Goal: Transaction & Acquisition: Purchase product/service

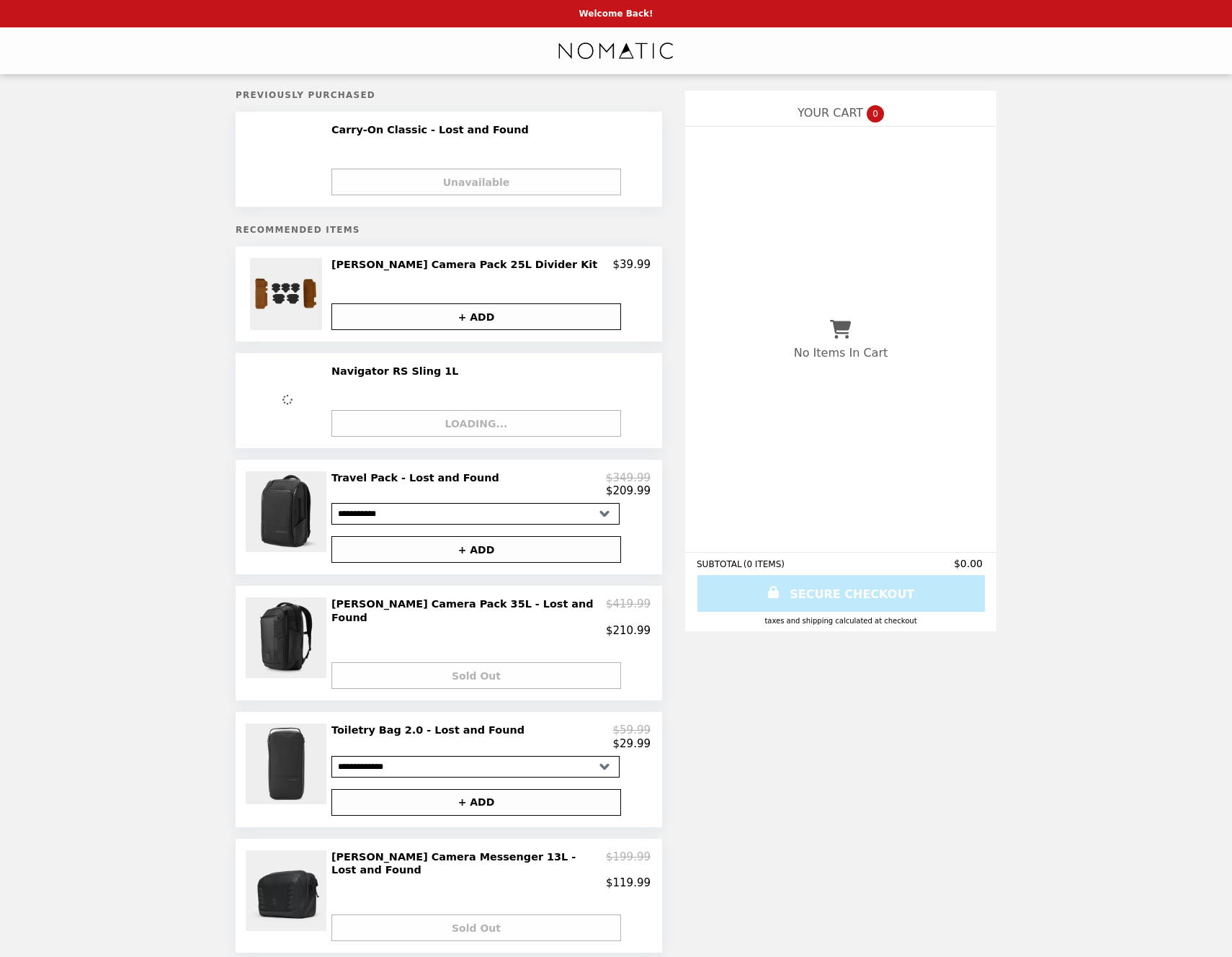
select select "**********"
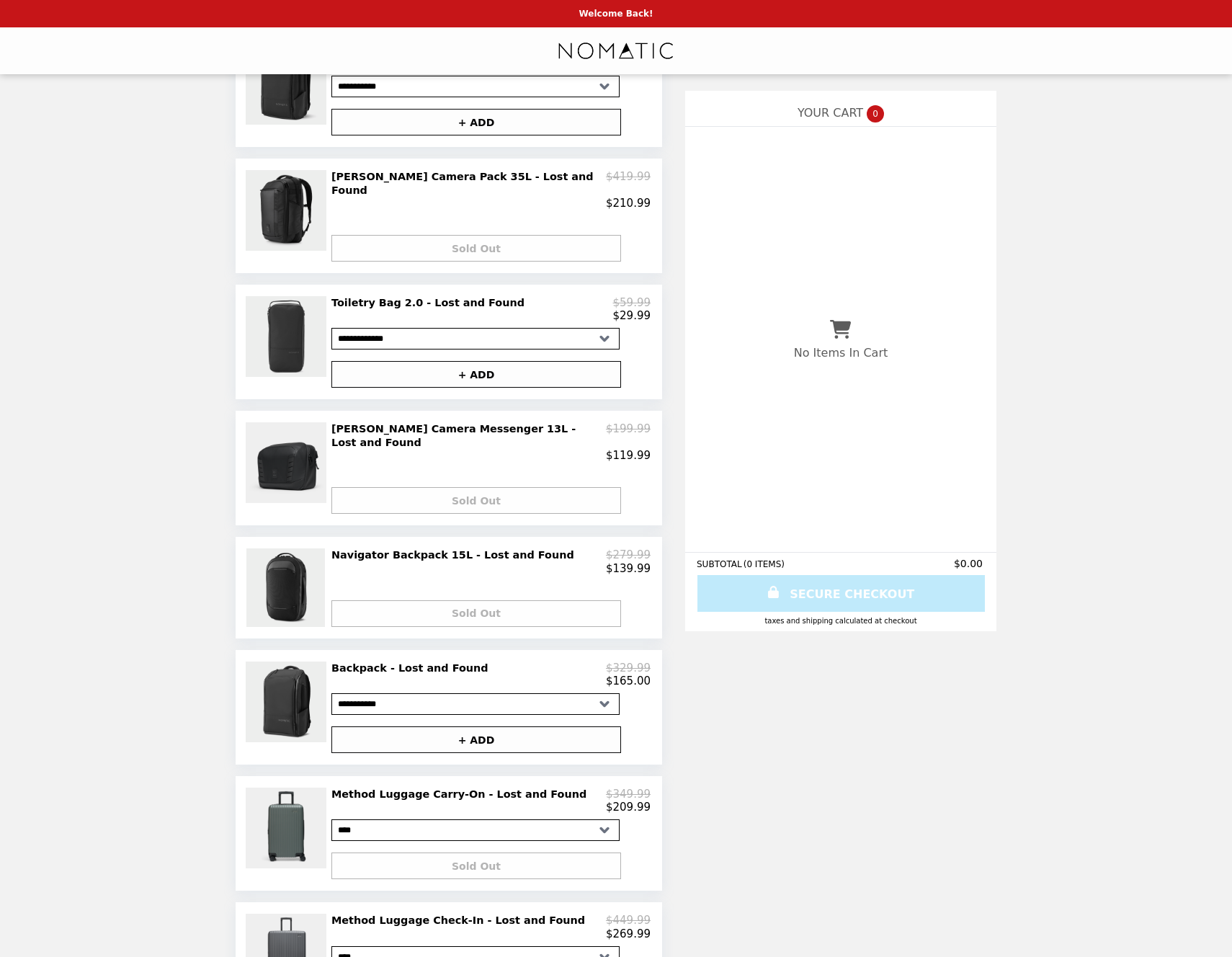
scroll to position [499, 0]
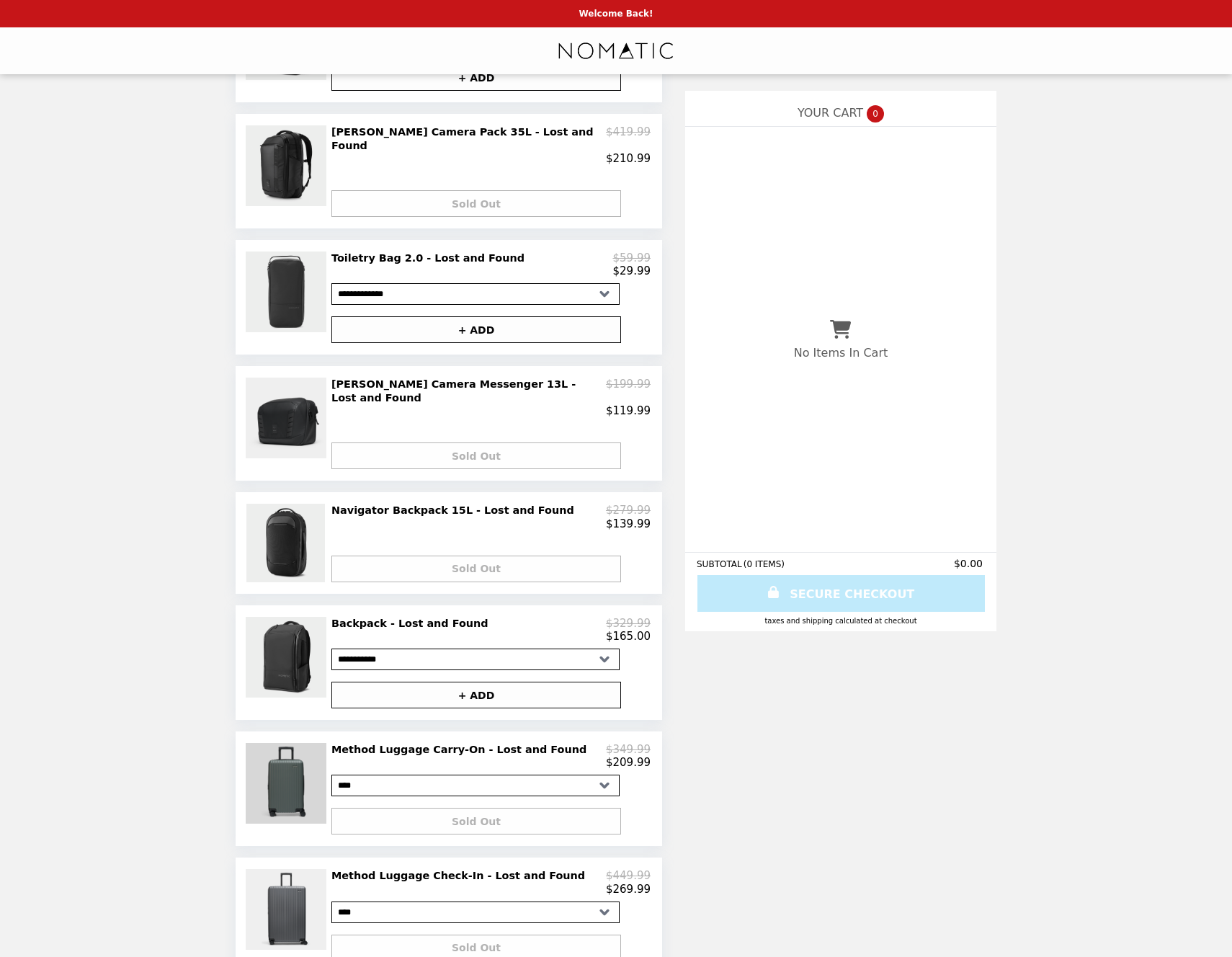
click at [301, 743] on img at bounding box center [288, 783] width 84 height 81
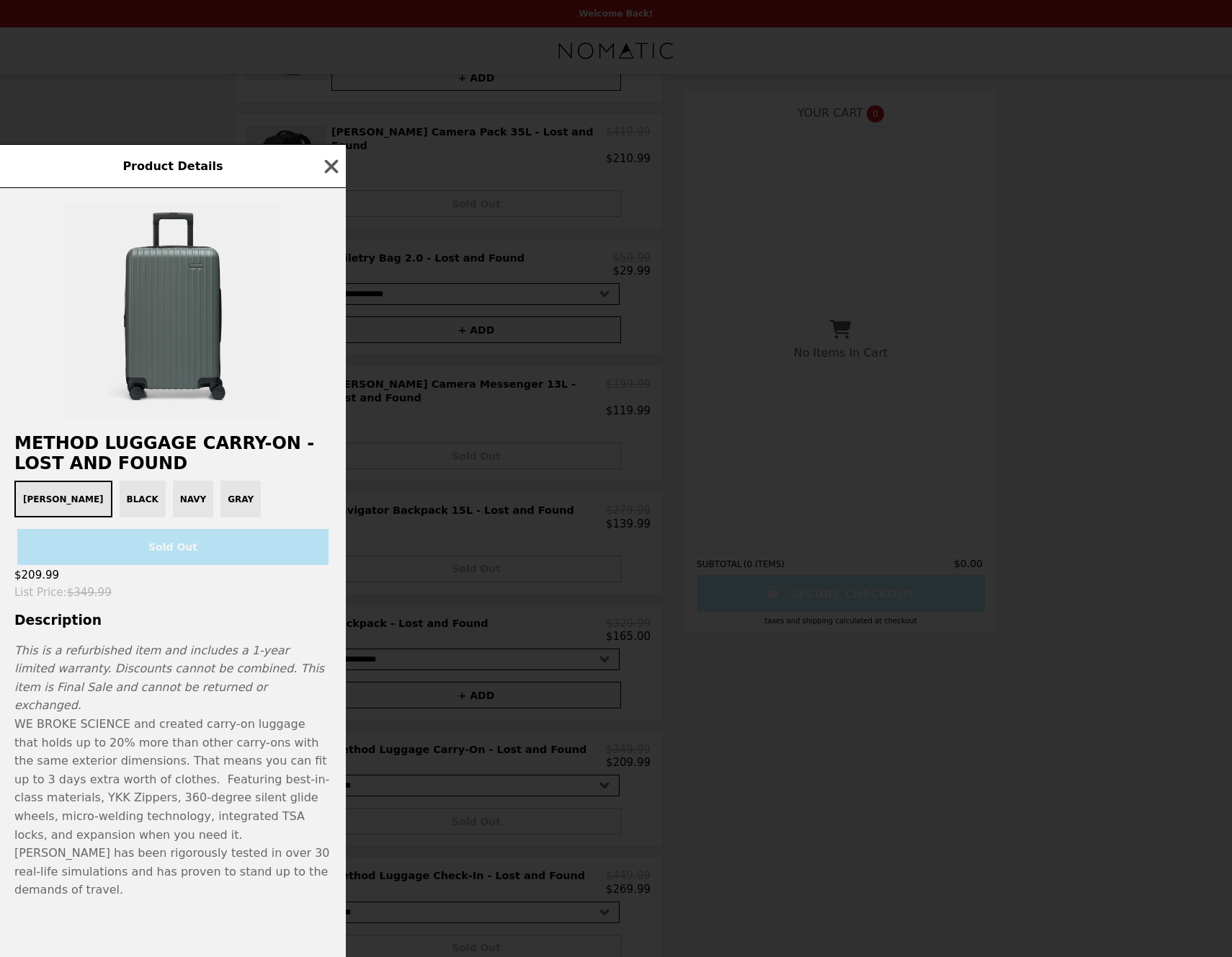
click at [88, 518] on div "[PERSON_NAME] Black Navy Gray" at bounding box center [174, 499] width 329 height 36
click at [89, 518] on div "[PERSON_NAME] Black Navy Gray" at bounding box center [174, 499] width 329 height 36
click at [90, 518] on div "[PERSON_NAME] Black Navy Gray" at bounding box center [174, 499] width 329 height 36
click at [136, 518] on div "[PERSON_NAME] Black Navy Gray" at bounding box center [174, 499] width 329 height 36
click at [180, 518] on div "[PERSON_NAME] Black Navy Gray" at bounding box center [174, 499] width 329 height 36
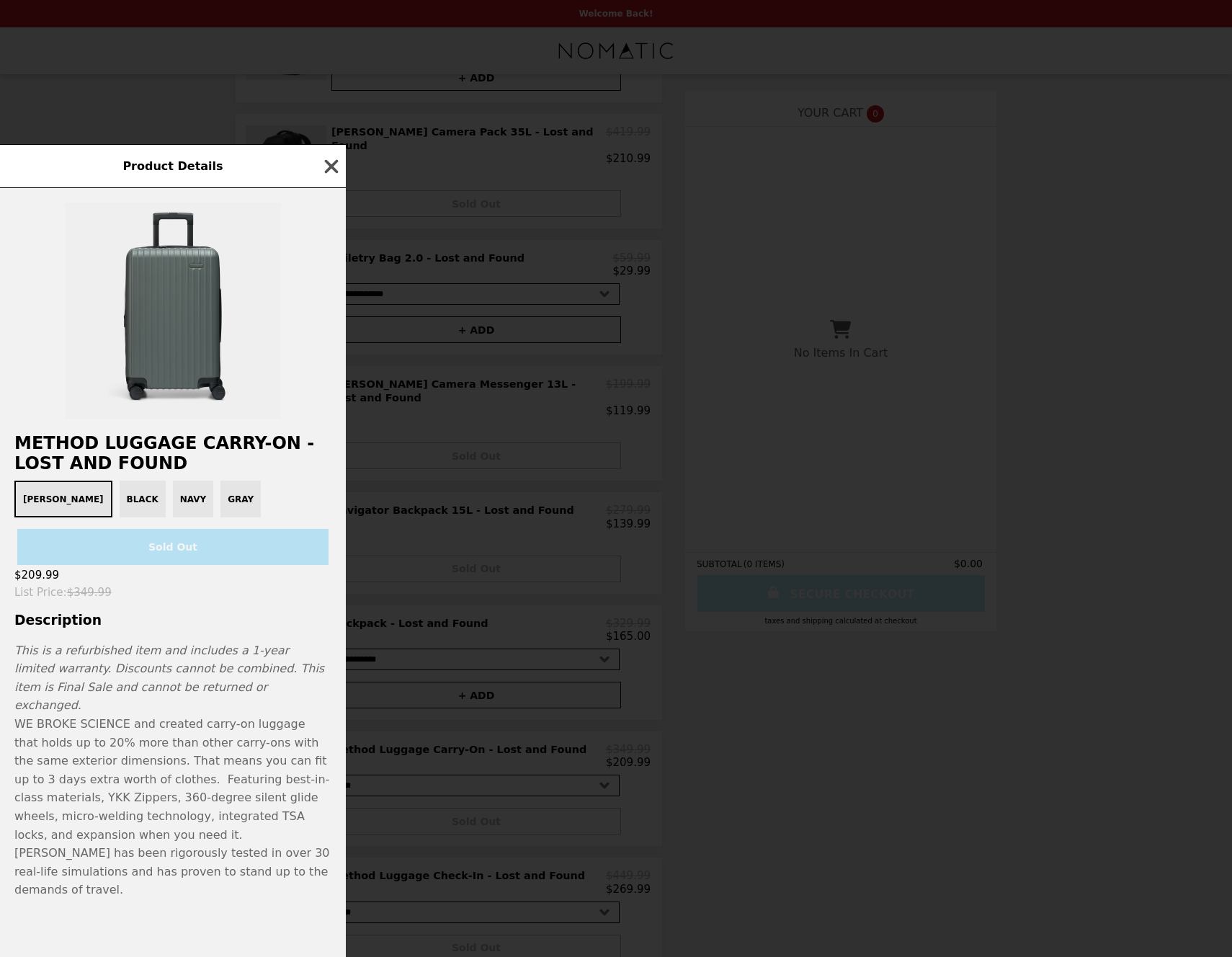
click at [333, 177] on icon "button" at bounding box center [332, 166] width 22 height 22
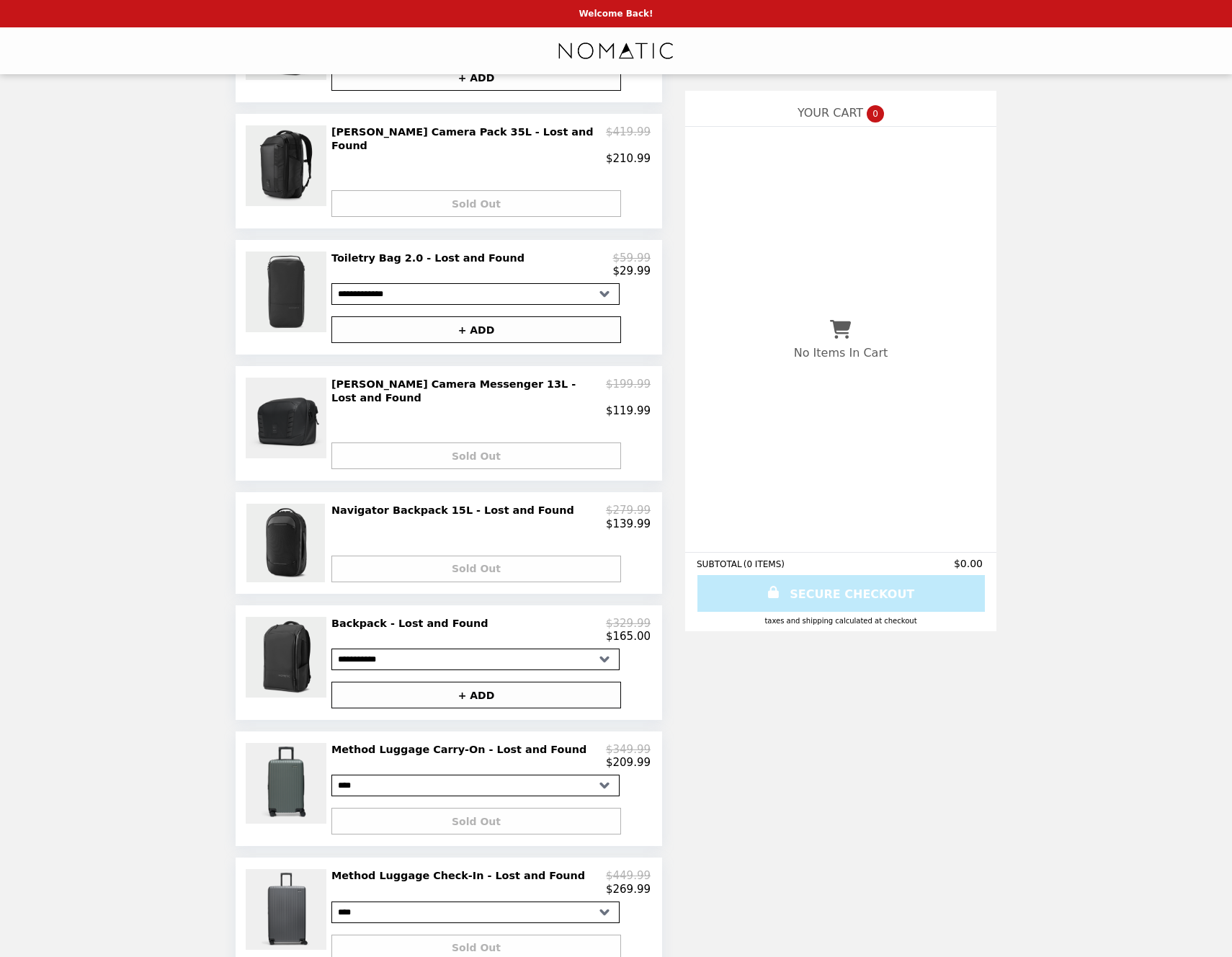
click at [641, 55] on img "Main" at bounding box center [616, 51] width 118 height 30
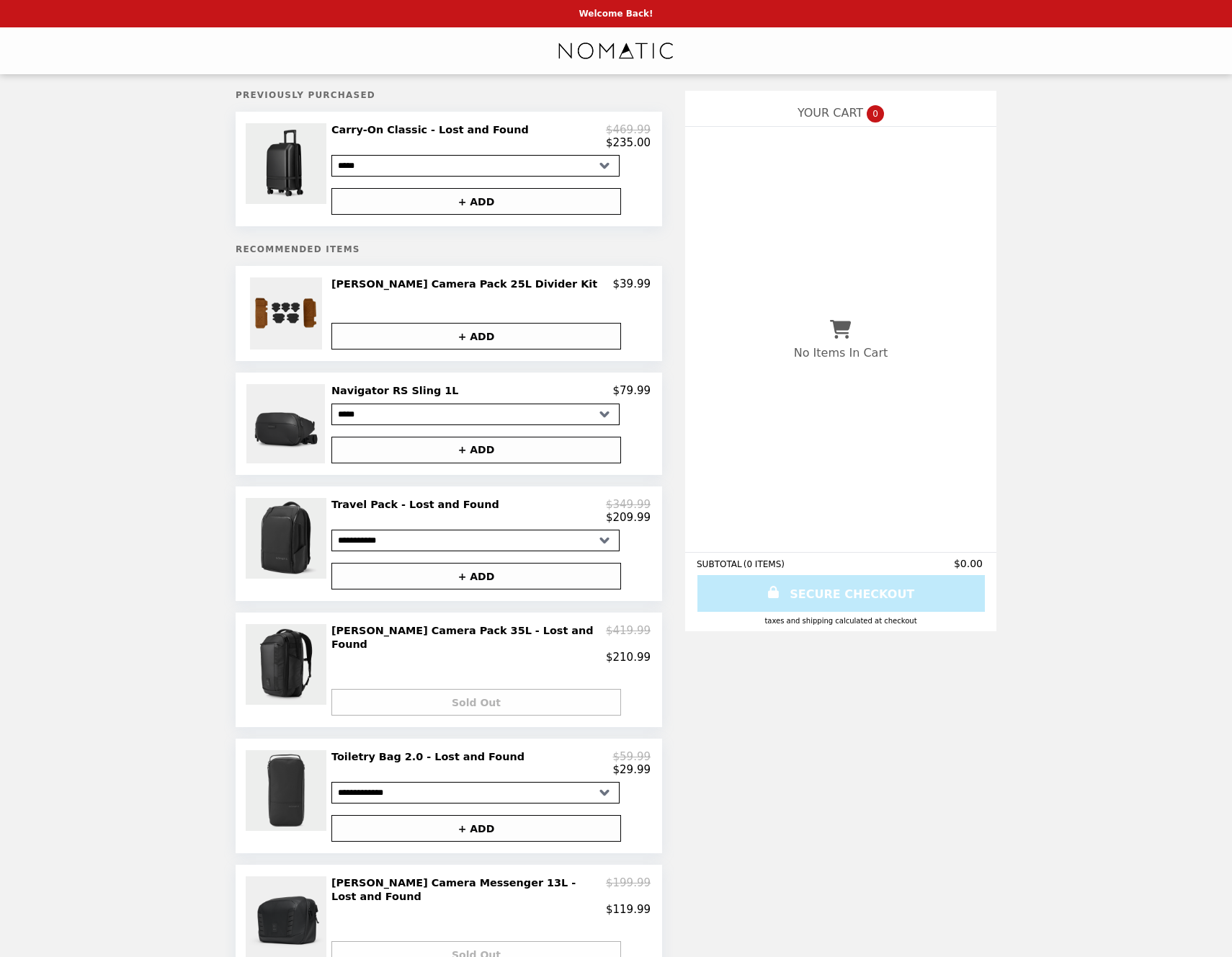
select select "**********"
click at [282, 161] on img at bounding box center [288, 164] width 84 height 81
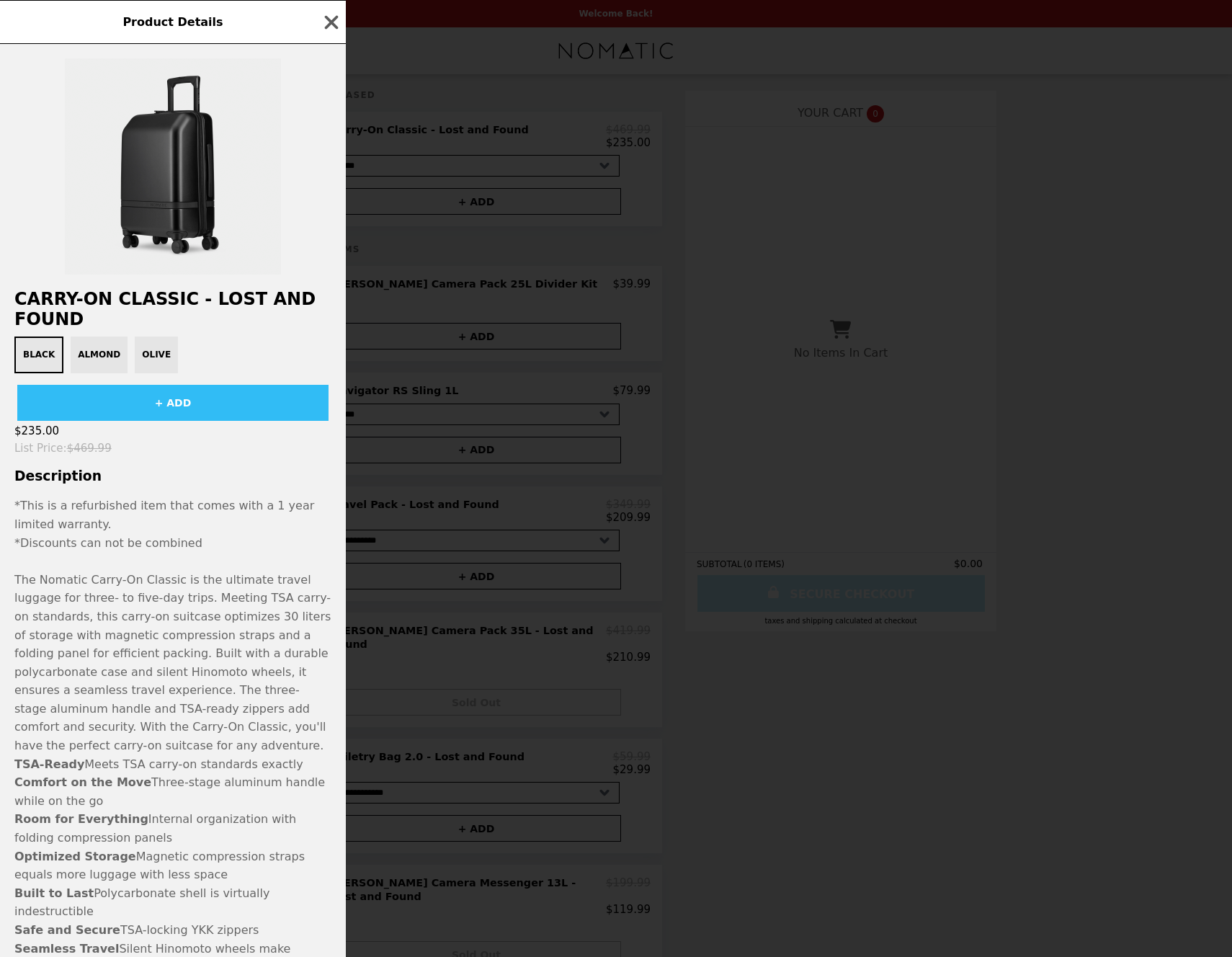
click at [43, 354] on button "Black" at bounding box center [39, 354] width 49 height 36
drag, startPoint x: 114, startPoint y: 351, endPoint x: 103, endPoint y: 351, distance: 11.0
click at [103, 351] on div "Black Almond Olive" at bounding box center [174, 354] width 329 height 36
drag, startPoint x: 99, startPoint y: 351, endPoint x: 120, endPoint y: 351, distance: 21.0
click at [99, 351] on div "Black Almond Olive" at bounding box center [174, 354] width 329 height 36
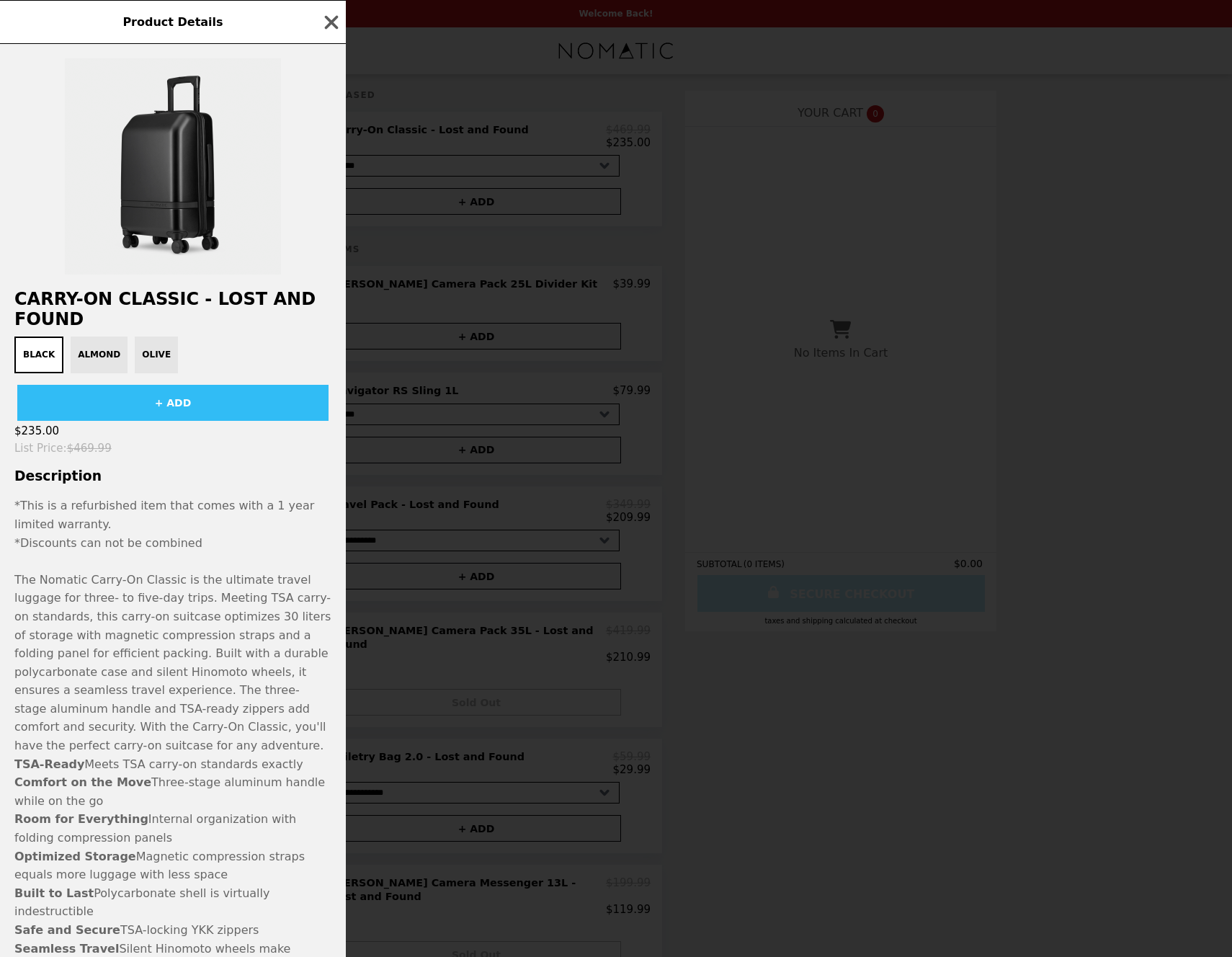
drag, startPoint x: 156, startPoint y: 354, endPoint x: 220, endPoint y: 302, distance: 82.5
click at [156, 354] on div "Black Almond Olive" at bounding box center [174, 354] width 329 height 36
click at [201, 403] on button "+ ADD" at bounding box center [173, 404] width 312 height 36
click at [1049, 358] on div "Product Details Carry-On Classic - Lost and Found Black Almond Olive + ADD $235…" at bounding box center [616, 478] width 1232 height 957
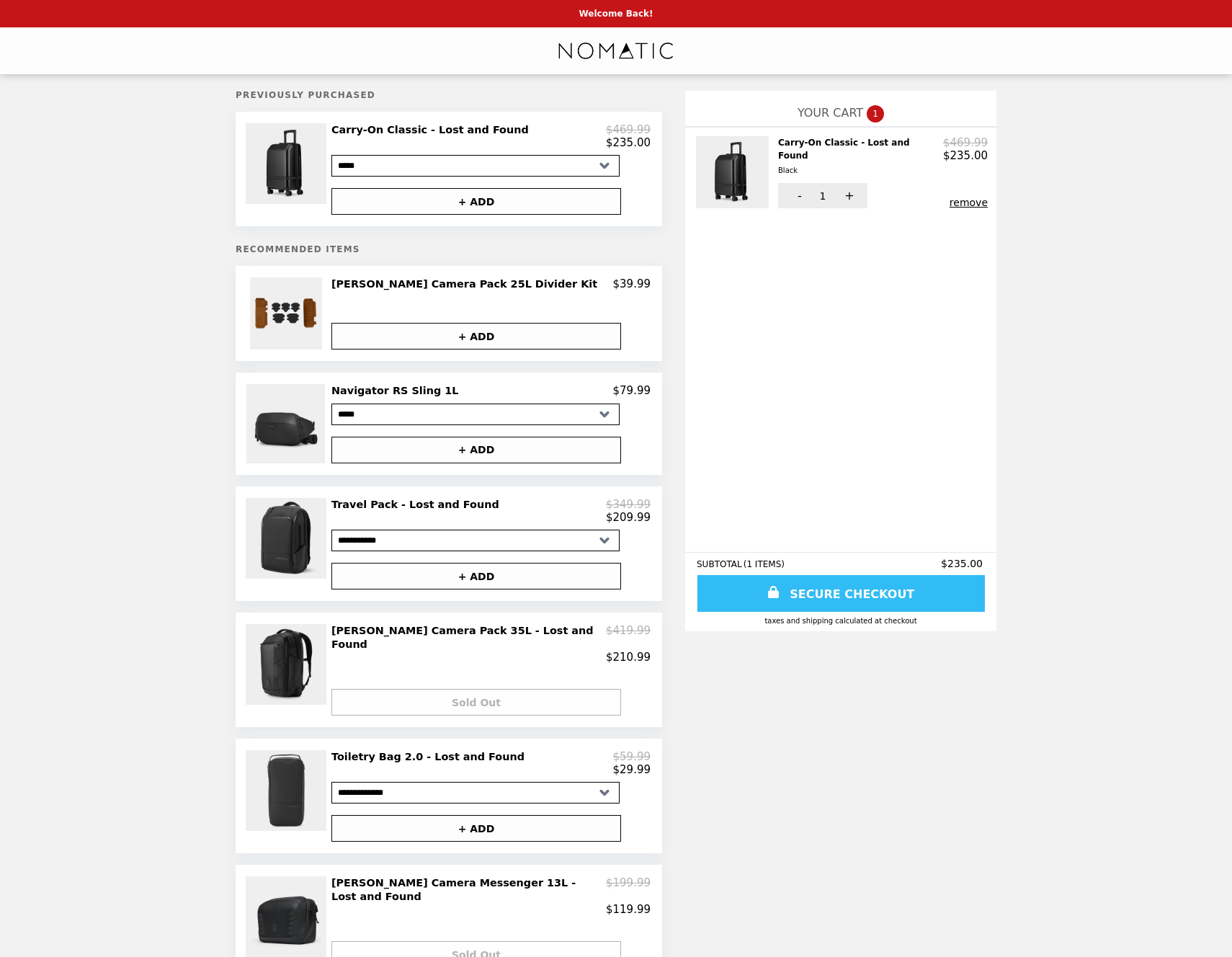
click at [810, 144] on h2 "Carry-On Classic - Lost and Found Black" at bounding box center [861, 156] width 165 height 41
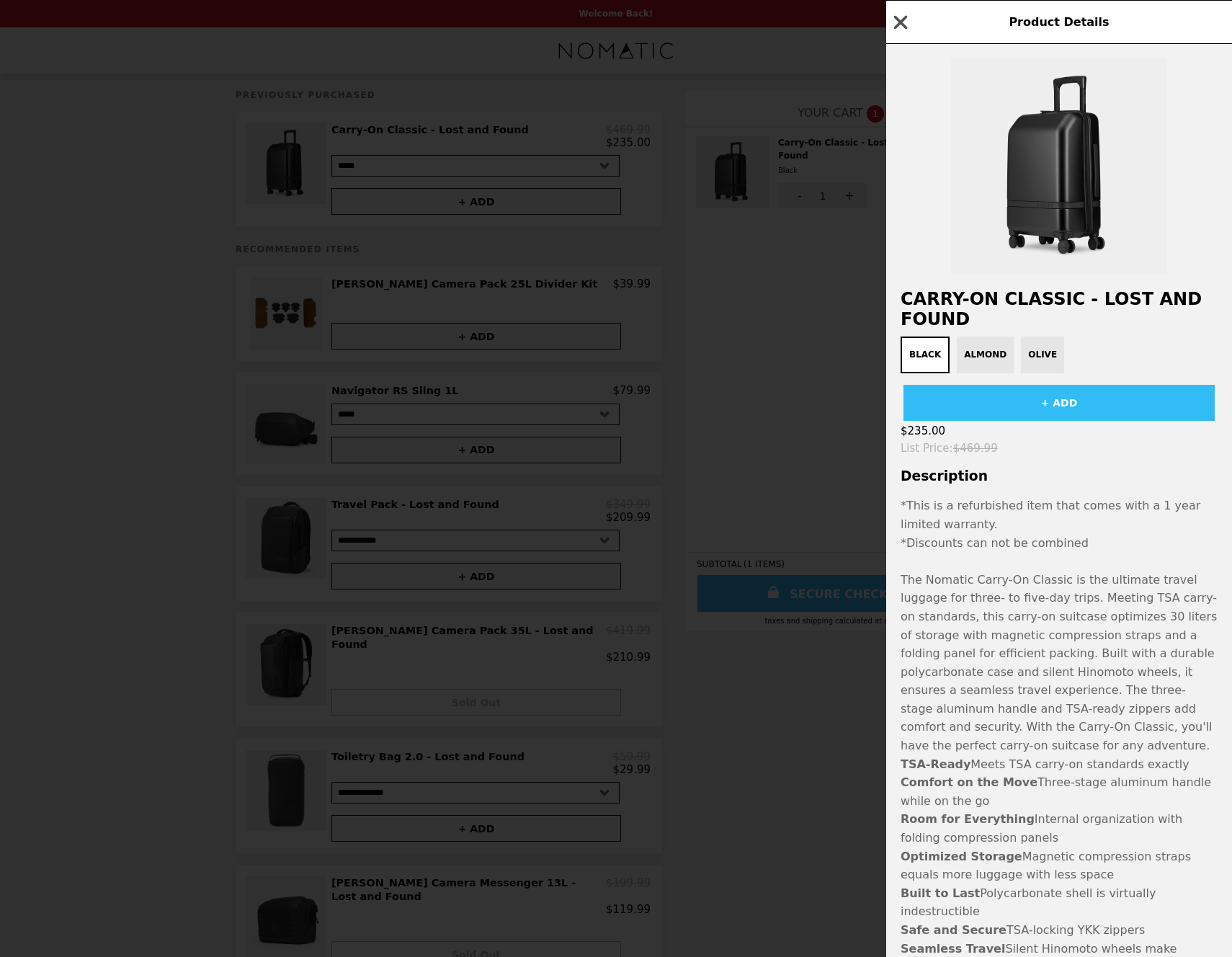
click at [899, 22] on icon "button" at bounding box center [900, 22] width 14 height 14
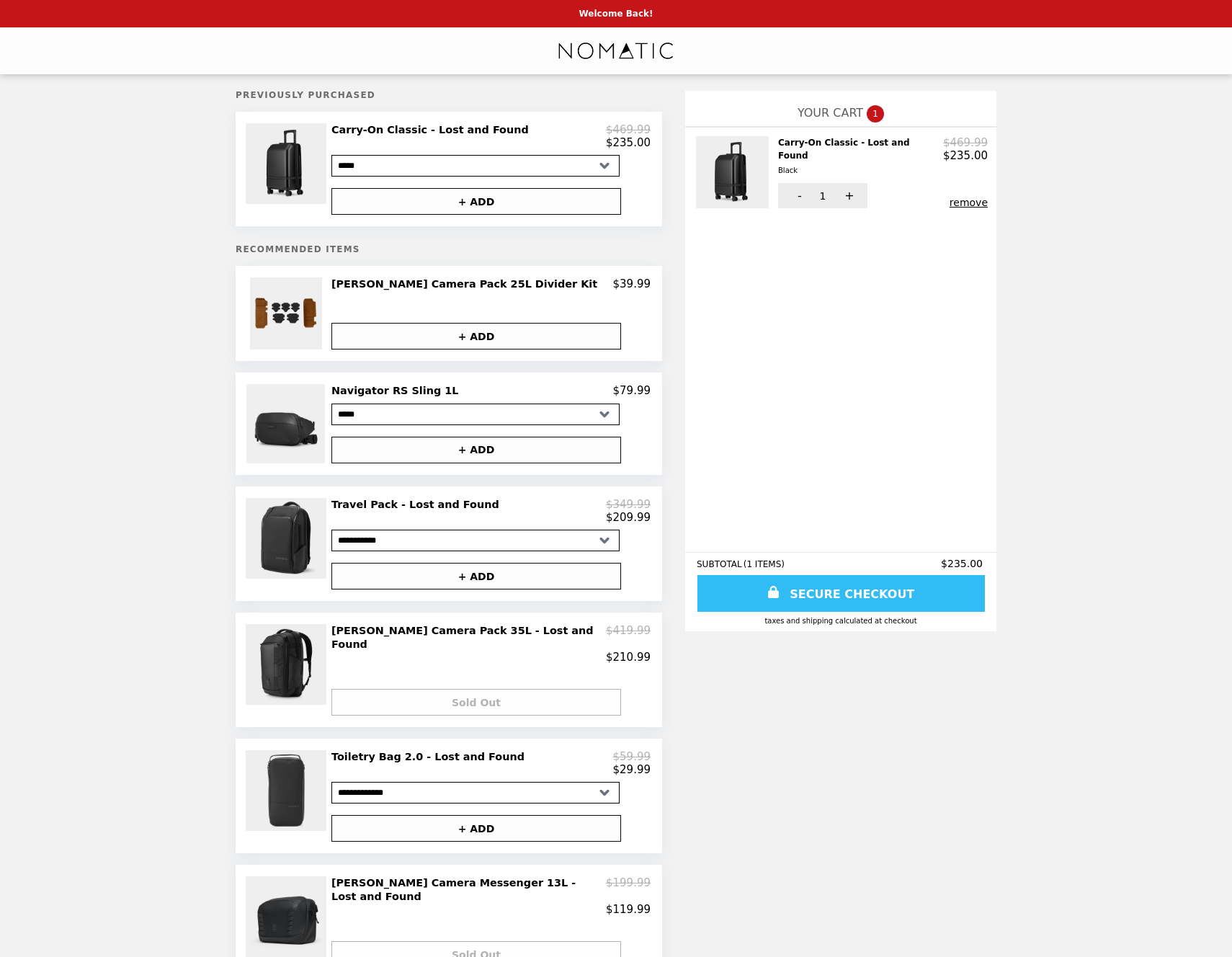
click at [956, 197] on button "remove" at bounding box center [969, 203] width 38 height 12
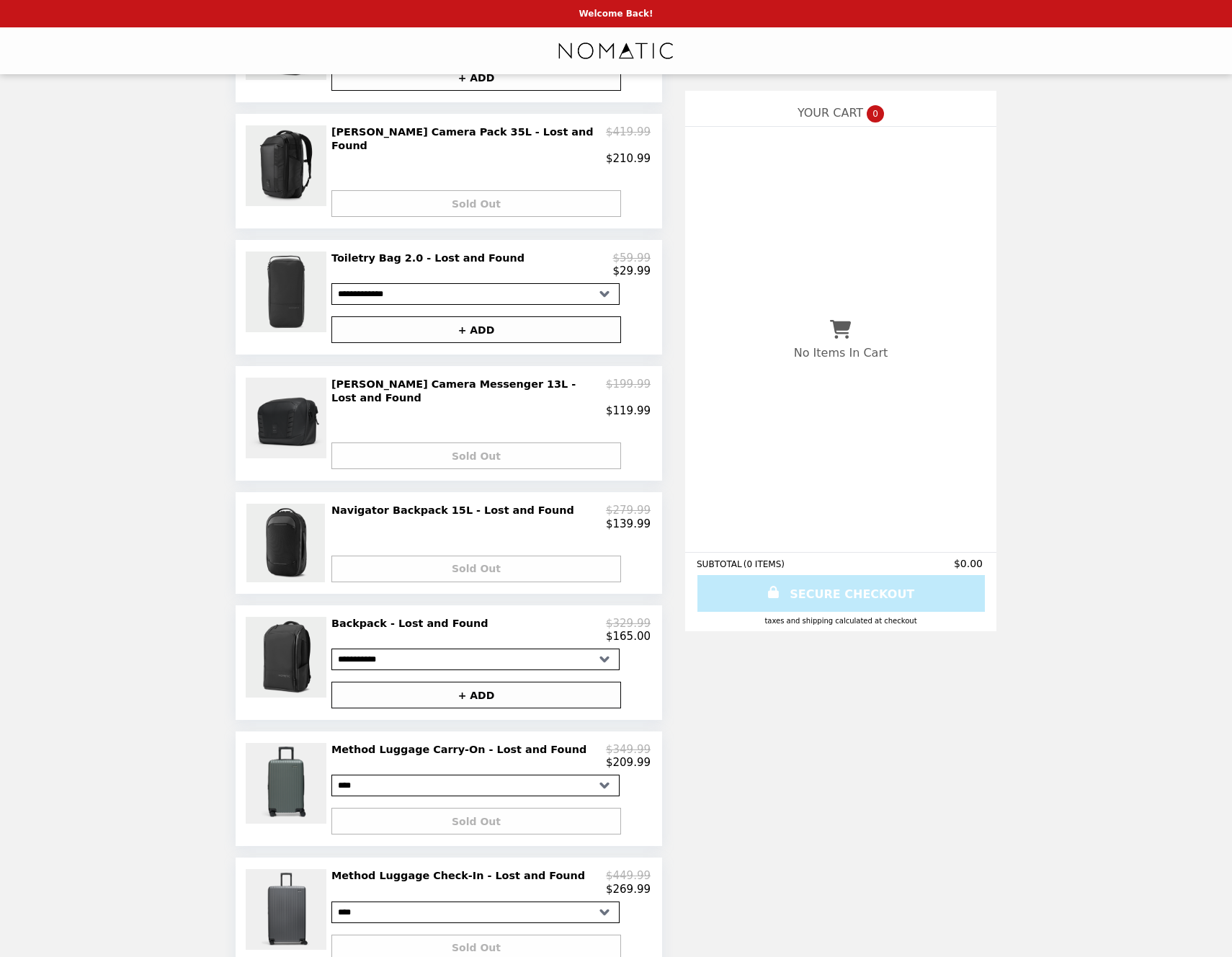
scroll to position [498, 0]
click at [412, 744] on h2 "Method Luggage Carry-On - Lost and Found" at bounding box center [462, 751] width 261 height 13
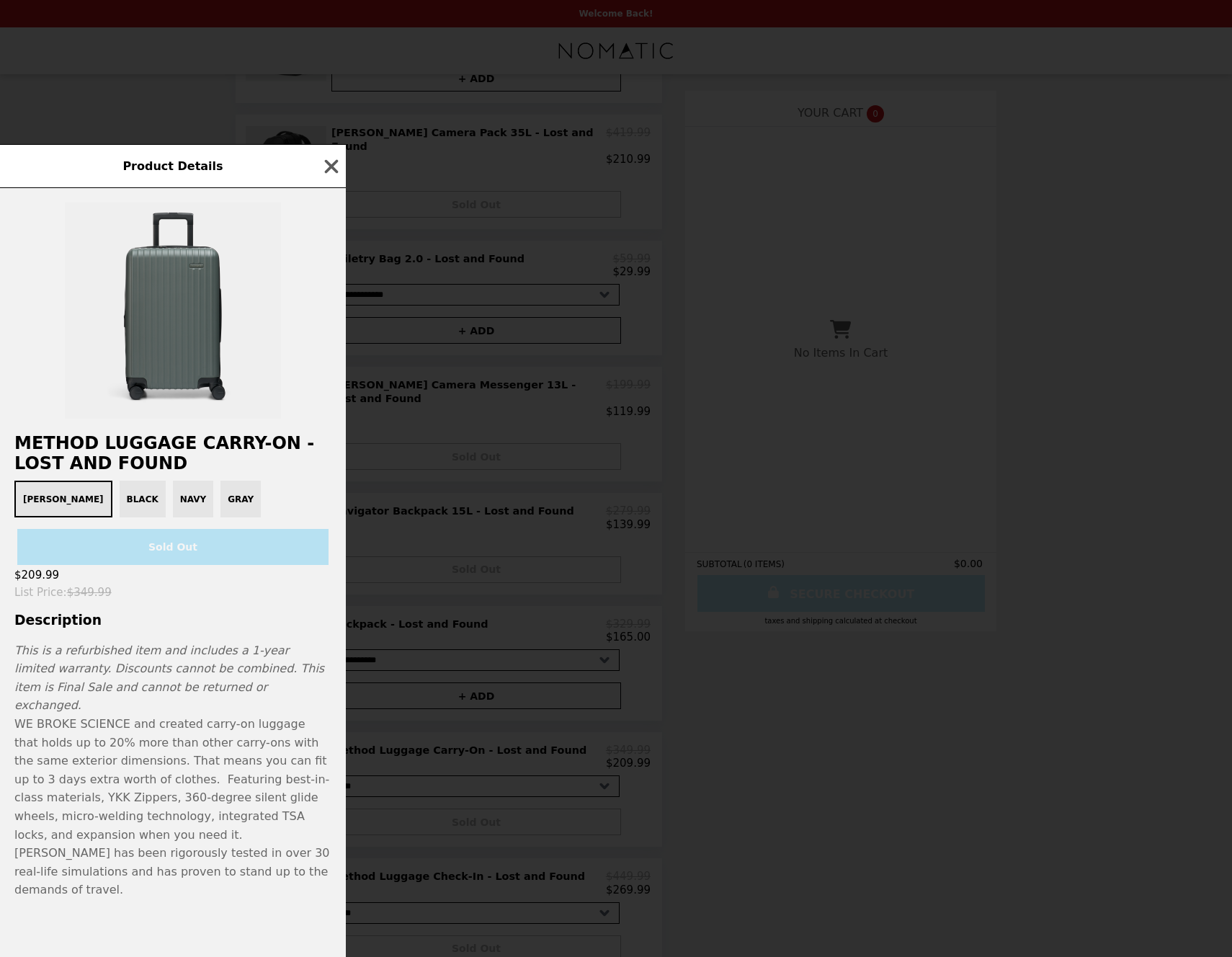
click at [82, 518] on div "[PERSON_NAME] Black Navy Gray" at bounding box center [174, 499] width 329 height 36
click at [119, 518] on div "[PERSON_NAME] Black Navy Gray" at bounding box center [174, 499] width 329 height 36
click at [177, 518] on div "[PERSON_NAME] Black Navy Gray" at bounding box center [174, 499] width 329 height 36
click at [338, 177] on icon "button" at bounding box center [332, 166] width 22 height 22
